Goal: Transaction & Acquisition: Download file/media

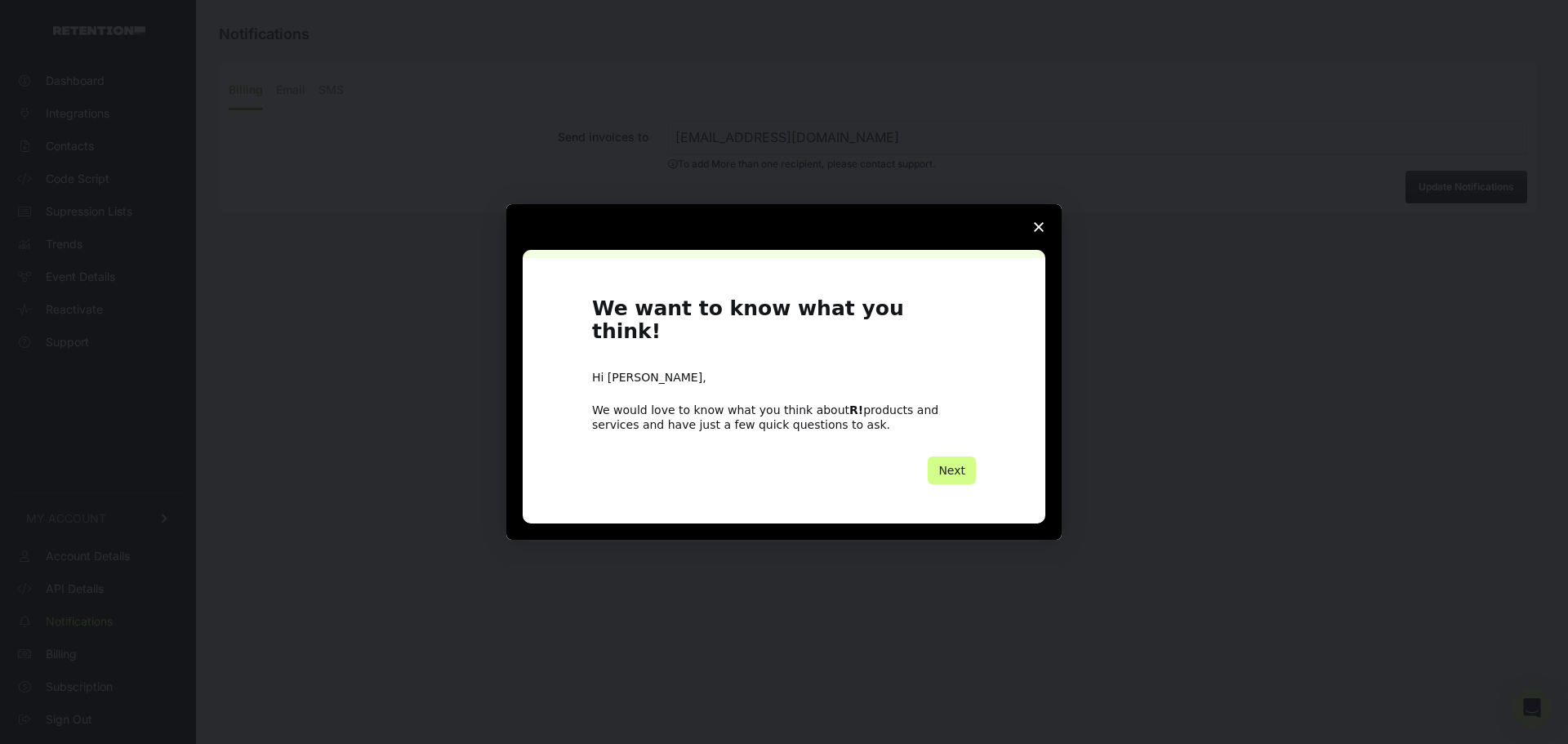
click at [1031, 236] on span "Close survey" at bounding box center [1039, 227] width 46 height 46
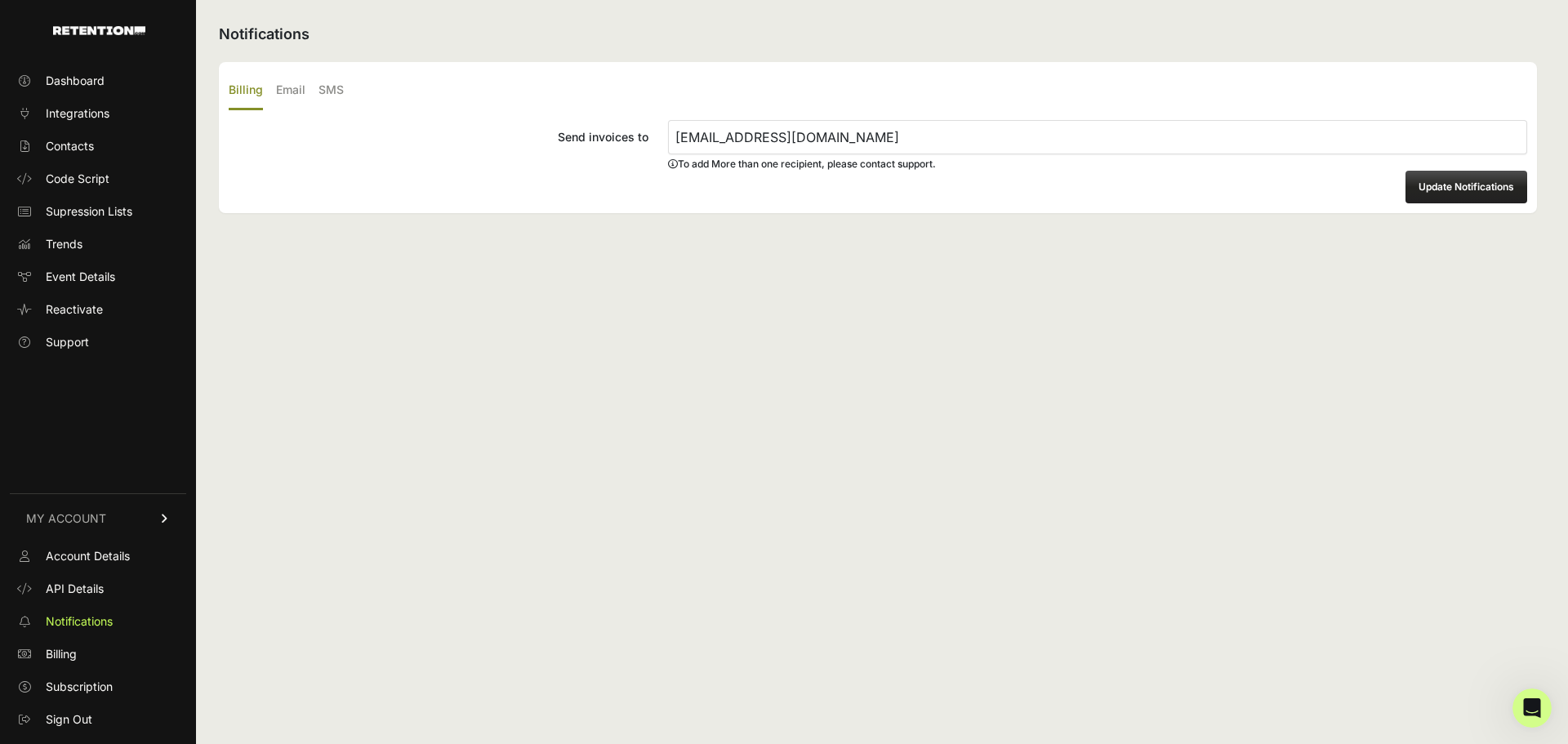
drag, startPoint x: 209, startPoint y: 351, endPoint x: 194, endPoint y: 286, distance: 66.7
click at [209, 350] on div "Notifications Billing Email SMS Send invoices to [EMAIL_ADDRESS][DOMAIN_NAME] T…" at bounding box center [878, 372] width 1364 height 744
click at [81, 146] on span "Contacts" at bounding box center [70, 146] width 49 height 16
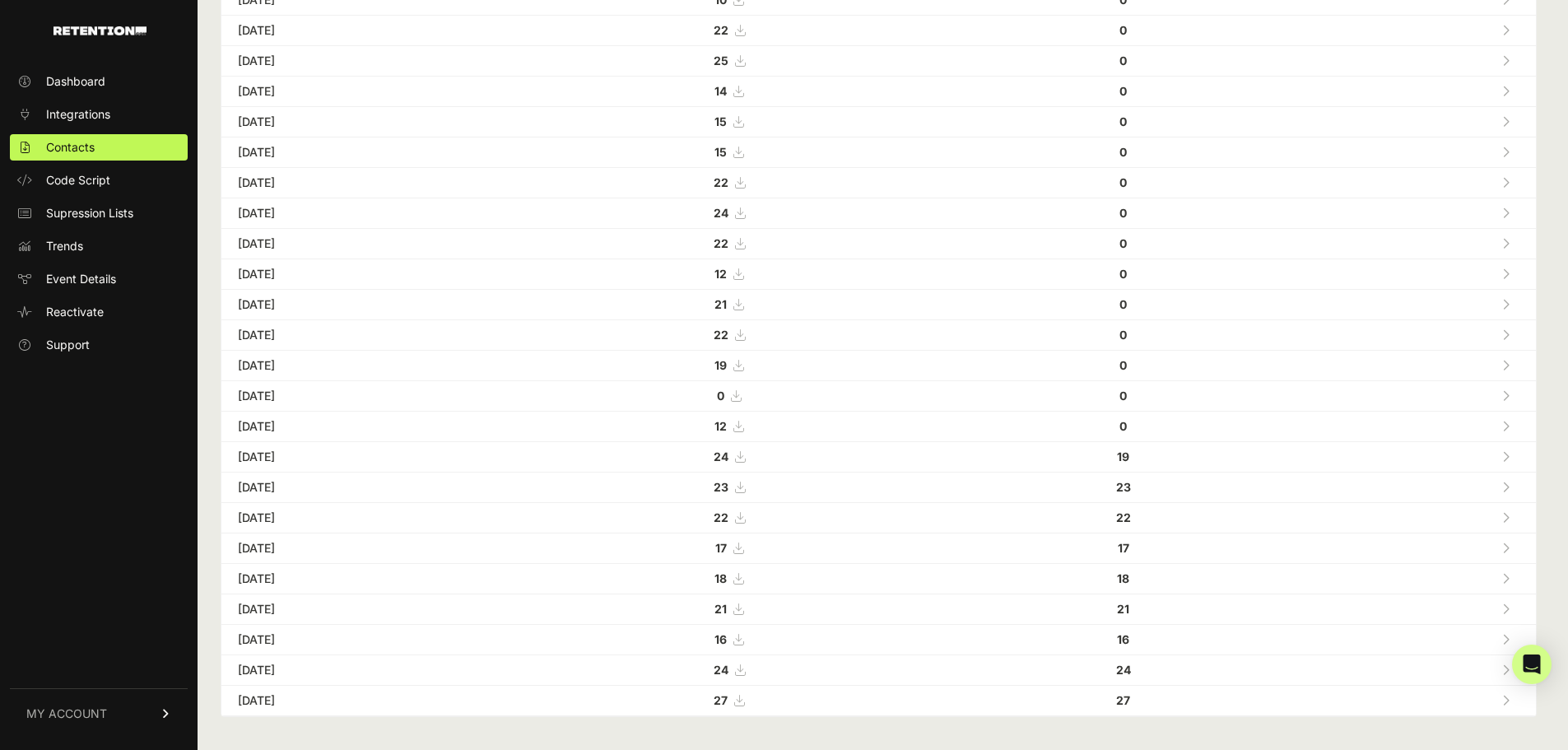
scroll to position [400, 0]
click at [745, 508] on icon at bounding box center [741, 512] width 10 height 12
click at [745, 477] on icon at bounding box center [741, 481] width 10 height 12
click at [745, 447] on icon at bounding box center [741, 450] width 10 height 12
click at [743, 416] on icon at bounding box center [739, 420] width 10 height 12
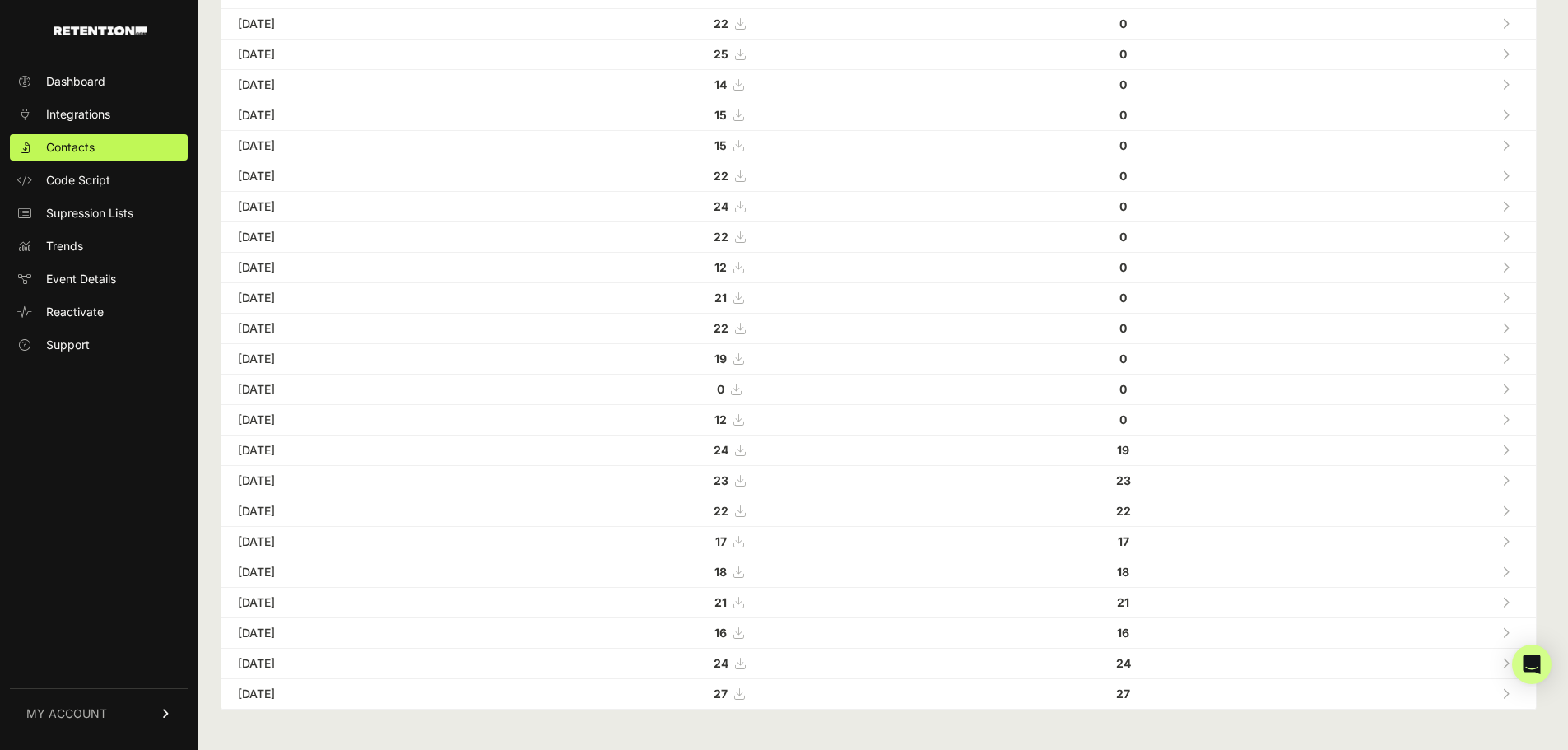
click at [743, 356] on icon at bounding box center [739, 359] width 10 height 12
click at [745, 323] on icon at bounding box center [741, 329] width 10 height 12
click at [743, 297] on icon at bounding box center [739, 298] width 10 height 12
click at [743, 265] on icon at bounding box center [739, 268] width 10 height 12
click at [745, 237] on icon at bounding box center [741, 237] width 10 height 12
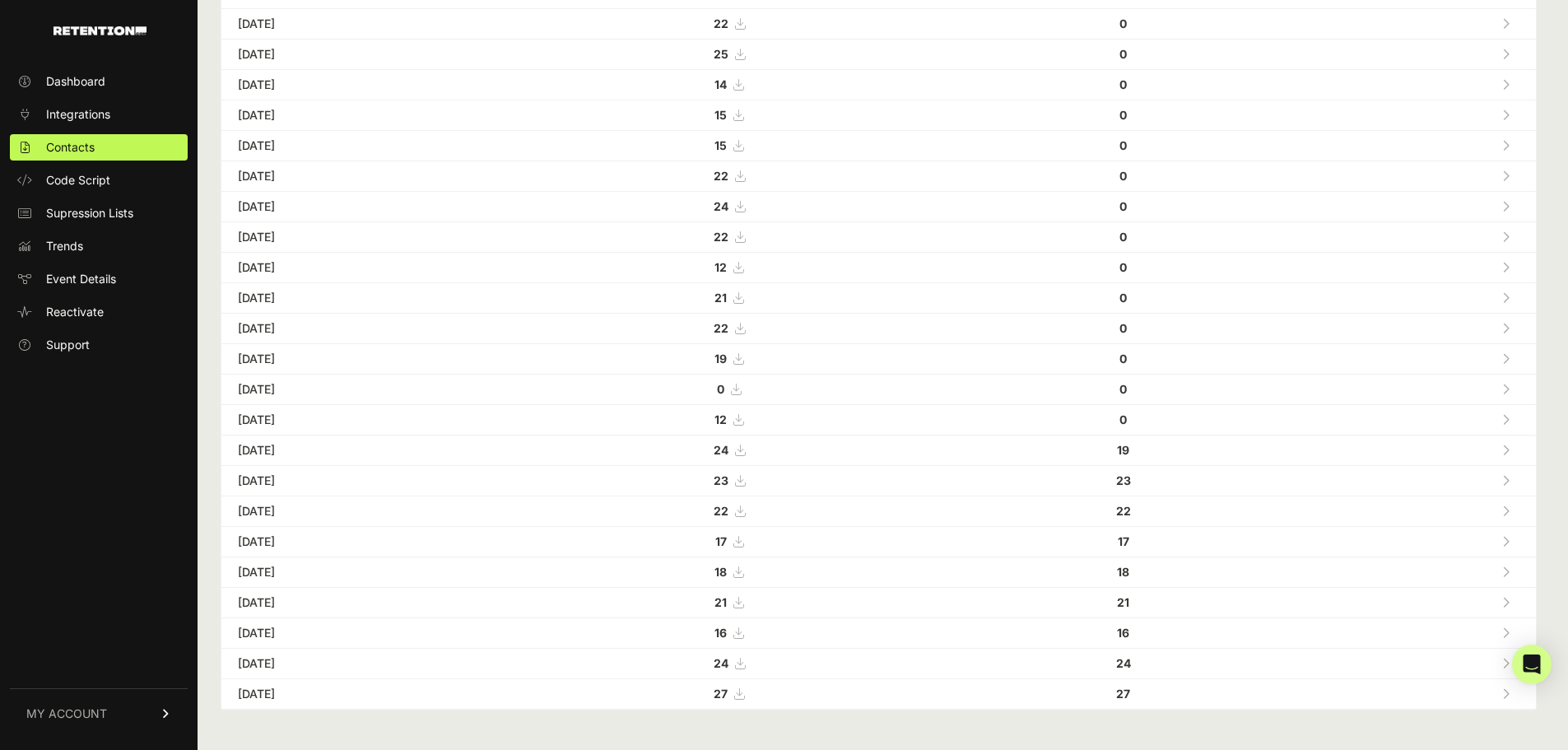
click at [745, 209] on icon at bounding box center [741, 207] width 10 height 12
click at [745, 206] on icon at bounding box center [741, 207] width 10 height 12
click at [745, 173] on icon at bounding box center [741, 177] width 10 height 12
click at [743, 141] on icon at bounding box center [739, 146] width 10 height 12
click at [743, 114] on icon at bounding box center [739, 116] width 10 height 12
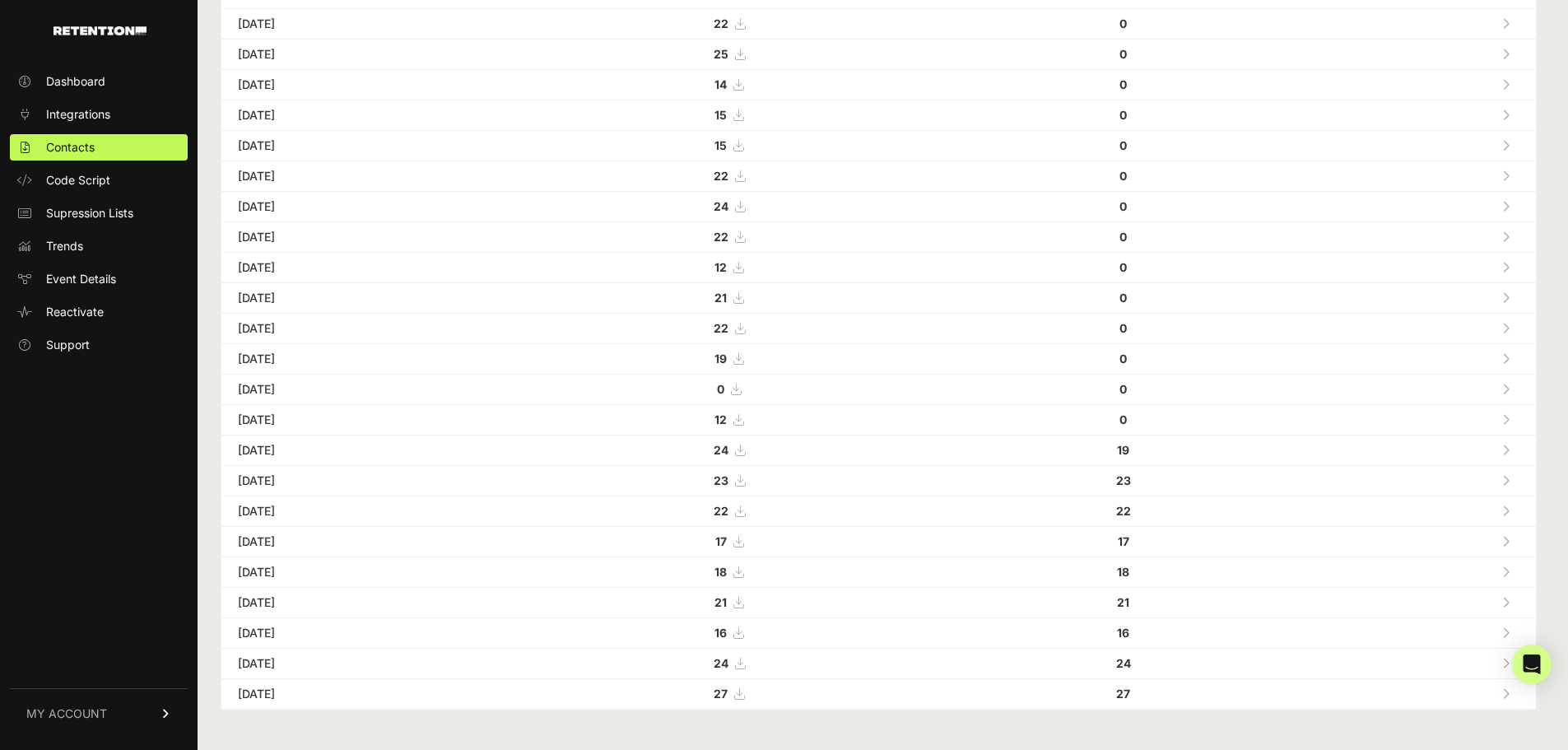
click at [743, 84] on icon at bounding box center [739, 85] width 10 height 12
click at [745, 54] on icon at bounding box center [741, 55] width 10 height 12
click at [745, 22] on icon at bounding box center [741, 24] width 10 height 12
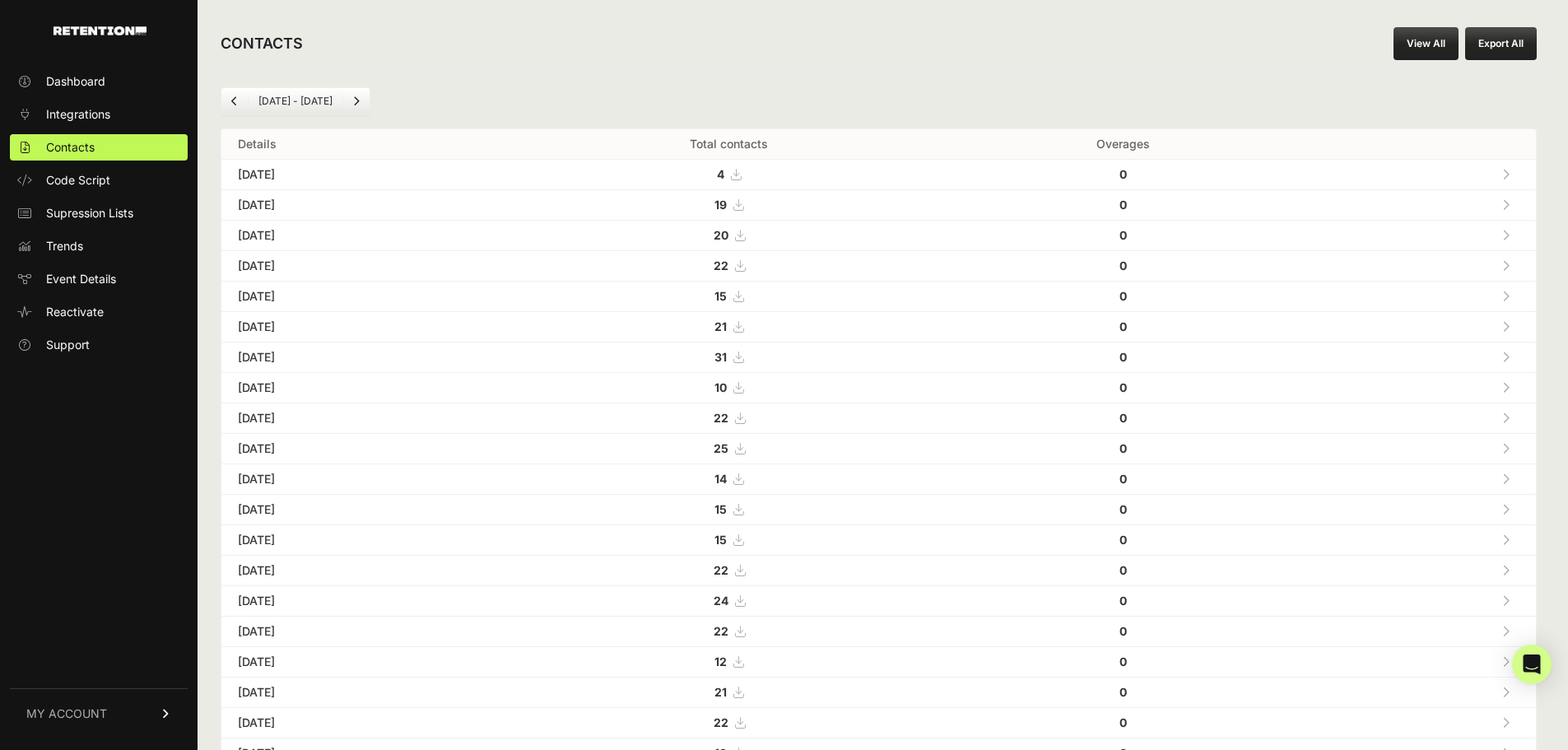
scroll to position [0, 0]
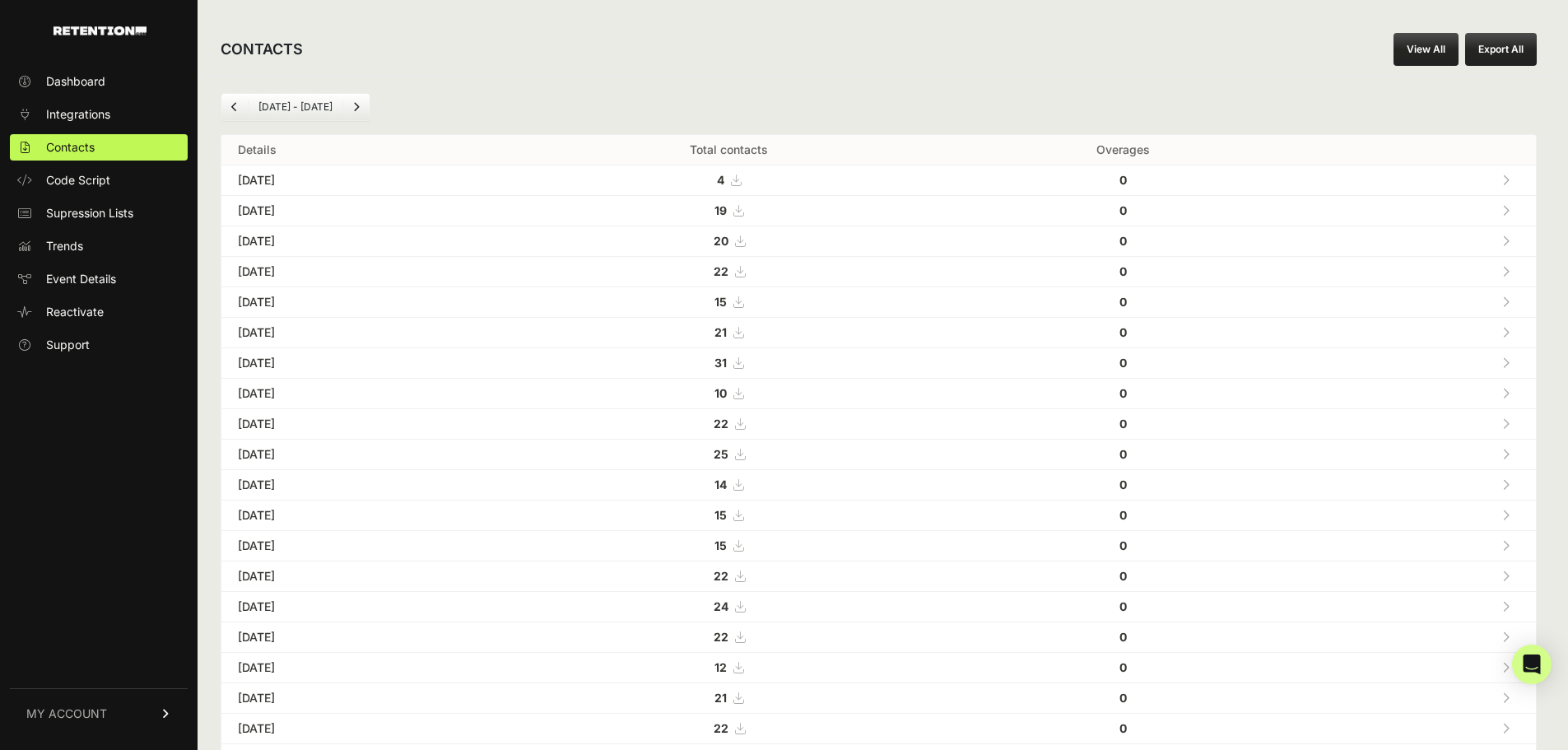
click at [743, 395] on icon at bounding box center [739, 394] width 10 height 12
click at [743, 368] on icon at bounding box center [739, 363] width 10 height 12
click at [743, 333] on icon at bounding box center [739, 333] width 10 height 12
click at [743, 302] on icon at bounding box center [739, 302] width 10 height 12
click at [745, 274] on icon at bounding box center [741, 272] width 10 height 12
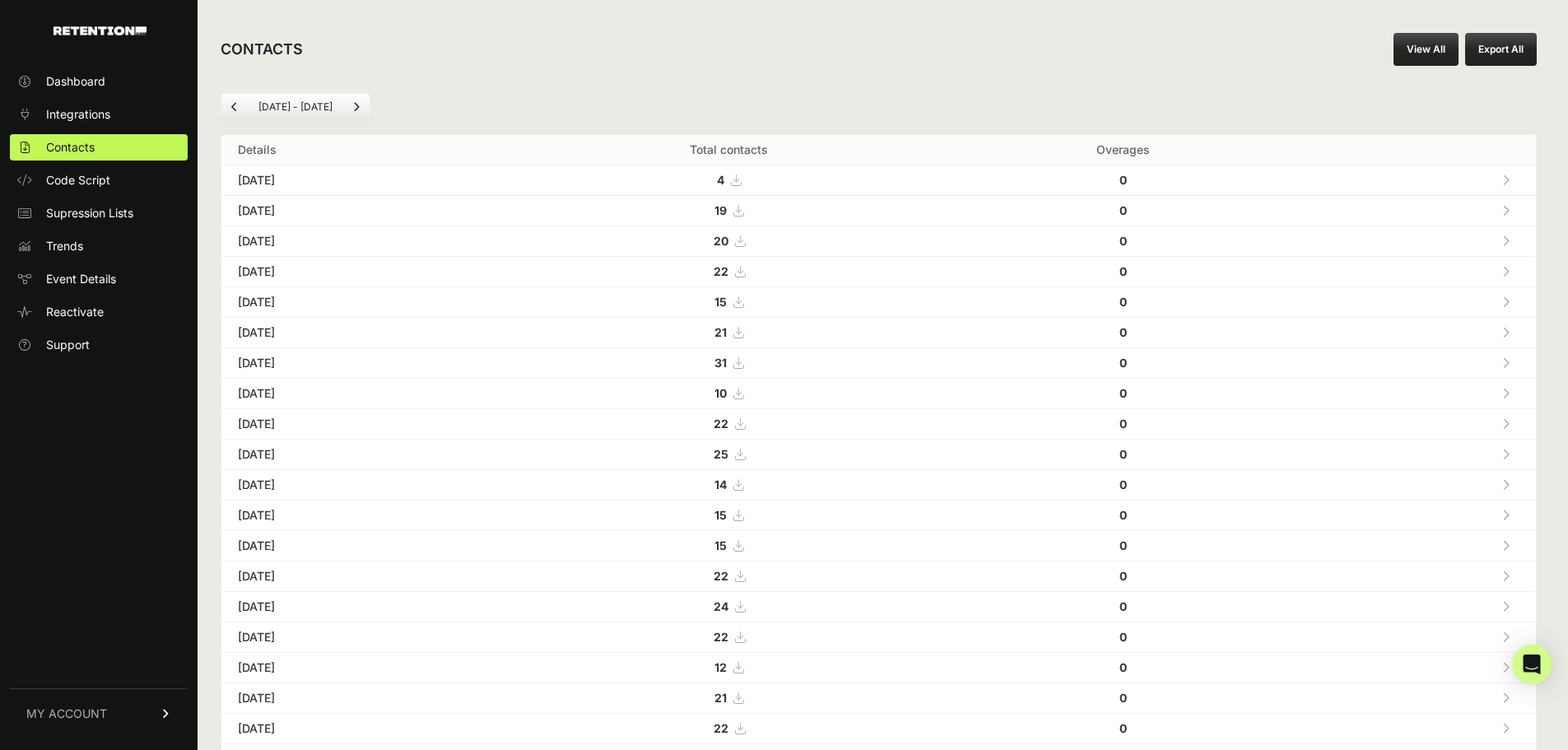
click at [745, 244] on icon at bounding box center [741, 242] width 10 height 12
click at [743, 211] on icon at bounding box center [739, 211] width 10 height 12
